Goal: Navigation & Orientation: Find specific page/section

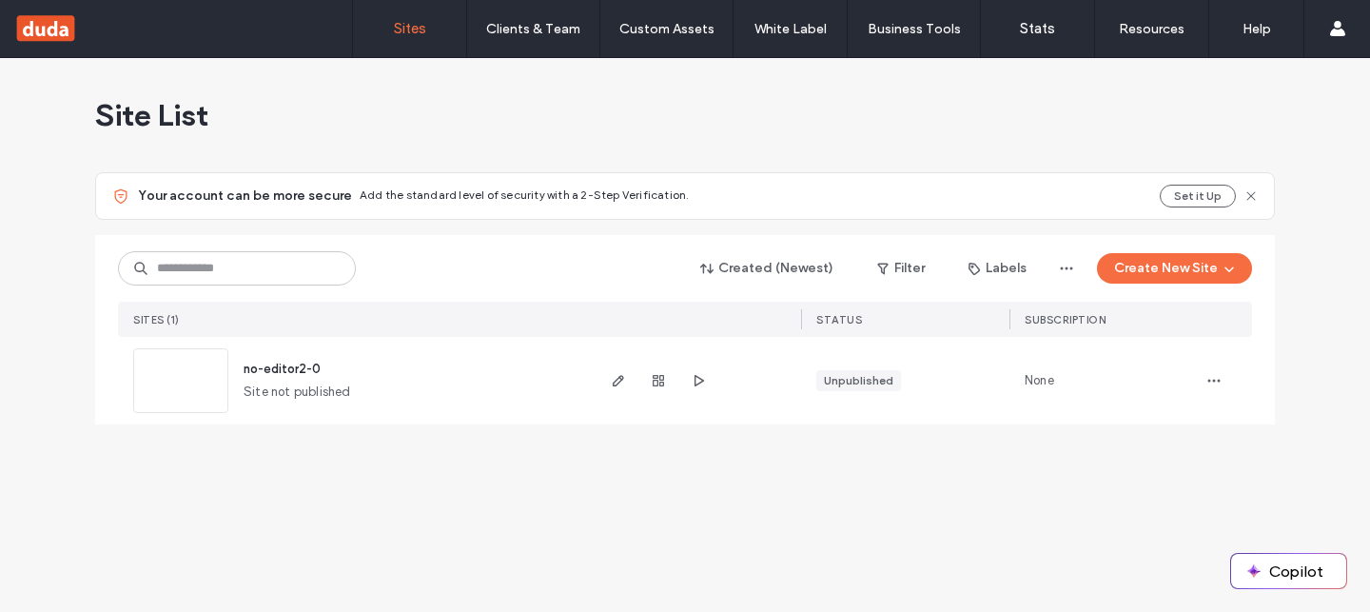
click at [1250, 195] on icon at bounding box center [1251, 195] width 15 height 15
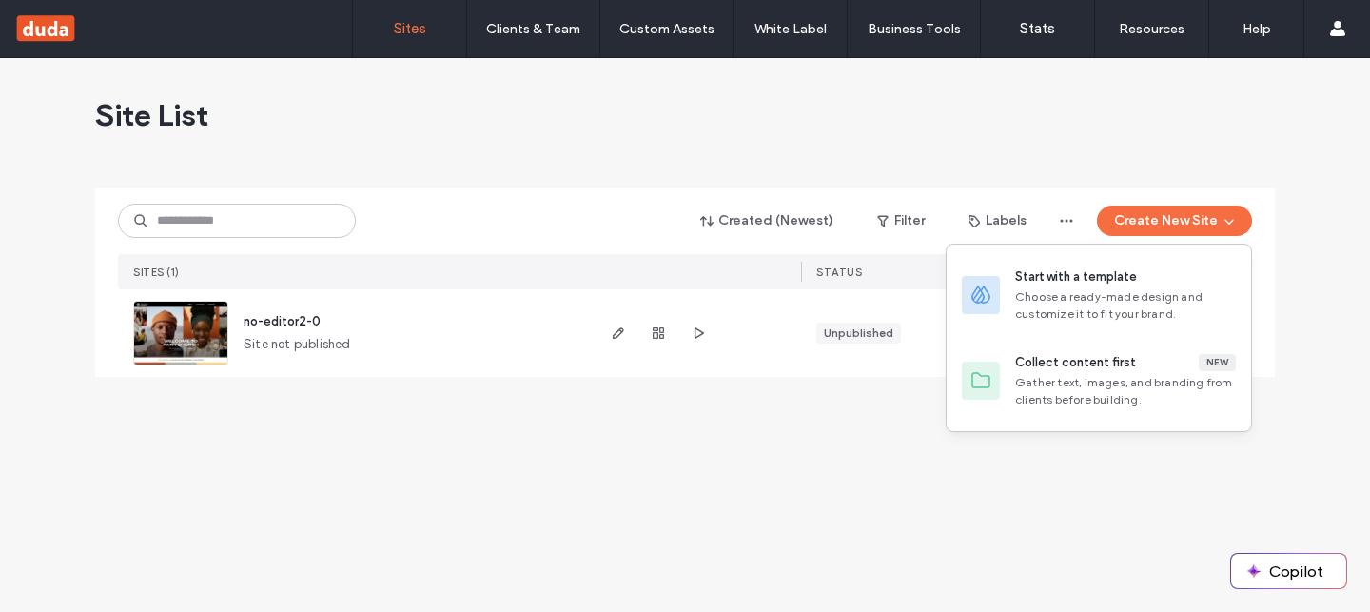
click at [1298, 156] on div "Site List Created (Newest) Filter Labels Create New Site SITES (1) STATUS SUBSC…" at bounding box center [685, 335] width 1370 height 554
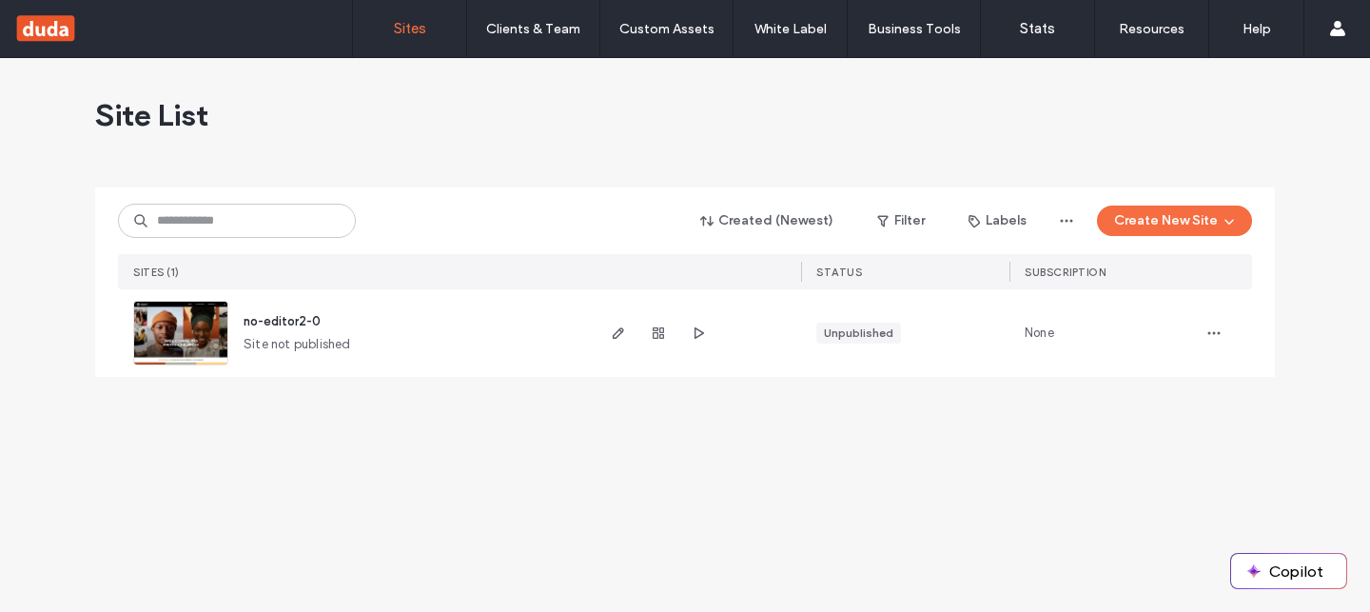
click at [1298, 156] on div "Site List Created (Newest) Filter Labels Create New Site SITES (1) STATUS SUBSC…" at bounding box center [685, 335] width 1370 height 554
